Goal: Use online tool/utility: Use online tool/utility

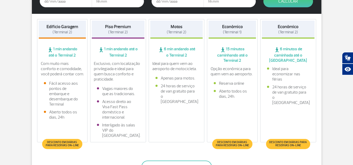
scroll to position [78, 0]
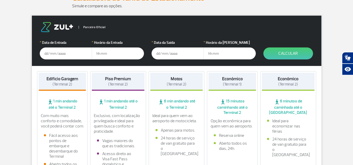
click at [44, 54] on input "text" at bounding box center [66, 53] width 52 height 12
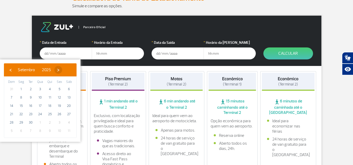
click at [62, 69] on span "›" at bounding box center [58, 70] width 8 height 8
click at [29, 98] on span "7" at bounding box center [30, 97] width 8 height 8
type input "[DATE]"
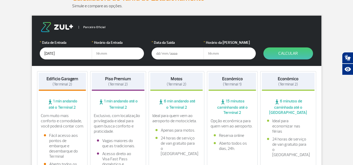
click at [109, 56] on input "text" at bounding box center [118, 53] width 52 height 12
type input "7"
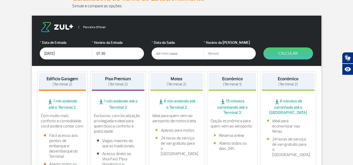
type input "07:30"
click at [156, 53] on input "text" at bounding box center [177, 53] width 52 height 12
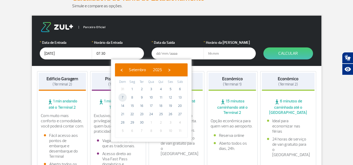
click at [122, 100] on span "7" at bounding box center [122, 97] width 8 height 8
type input "[DATE]"
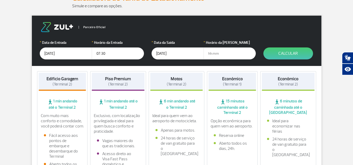
click at [205, 57] on input "text" at bounding box center [229, 53] width 52 height 12
type input "10:00"
click at [284, 50] on button "Calcular" at bounding box center [288, 53] width 50 height 12
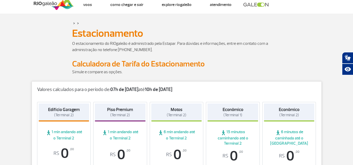
scroll to position [0, 0]
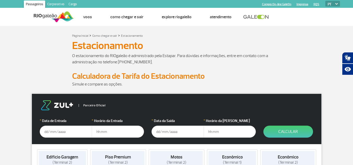
click at [42, 134] on input "text" at bounding box center [66, 132] width 52 height 12
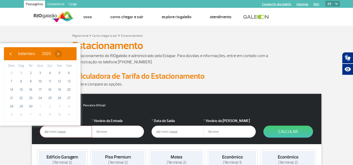
click at [62, 53] on span "›" at bounding box center [58, 54] width 8 height 8
click at [31, 81] on span "7" at bounding box center [30, 81] width 8 height 8
type input "[DATE]"
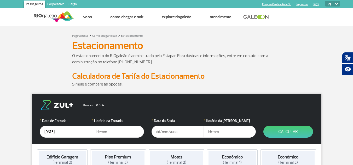
click at [97, 132] on input "text" at bounding box center [118, 132] width 52 height 12
type input "07:30"
click at [154, 132] on input "text" at bounding box center [177, 132] width 52 height 12
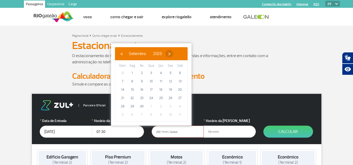
click at [173, 55] on span "›" at bounding box center [169, 54] width 8 height 8
click at [124, 87] on span "12" at bounding box center [122, 90] width 8 height 8
type input "12/10/2025"
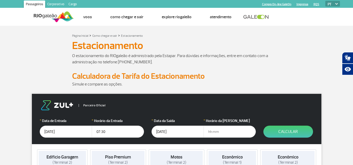
click at [207, 130] on input "text" at bounding box center [229, 132] width 52 height 12
type input "10:00"
click at [279, 133] on button "Calcular" at bounding box center [288, 132] width 50 height 12
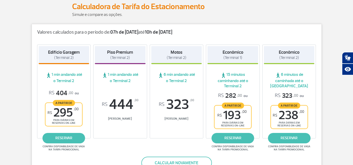
scroll to position [78, 0]
